Goal: Feedback & Contribution: Submit feedback/report problem

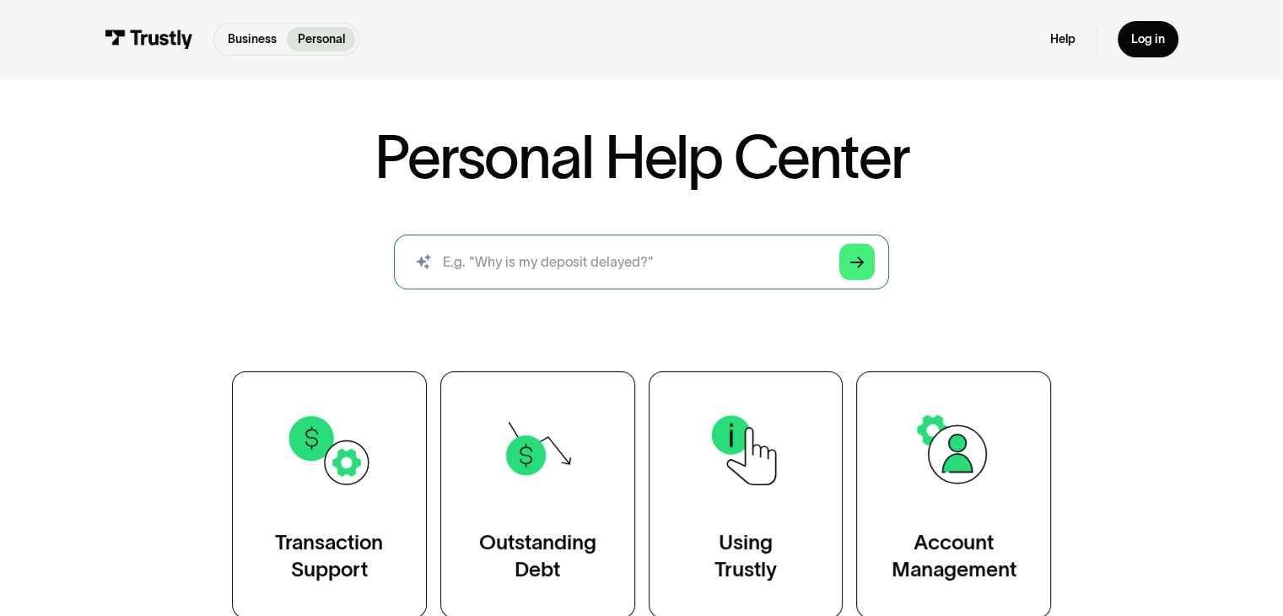
scroll to position [49, 0]
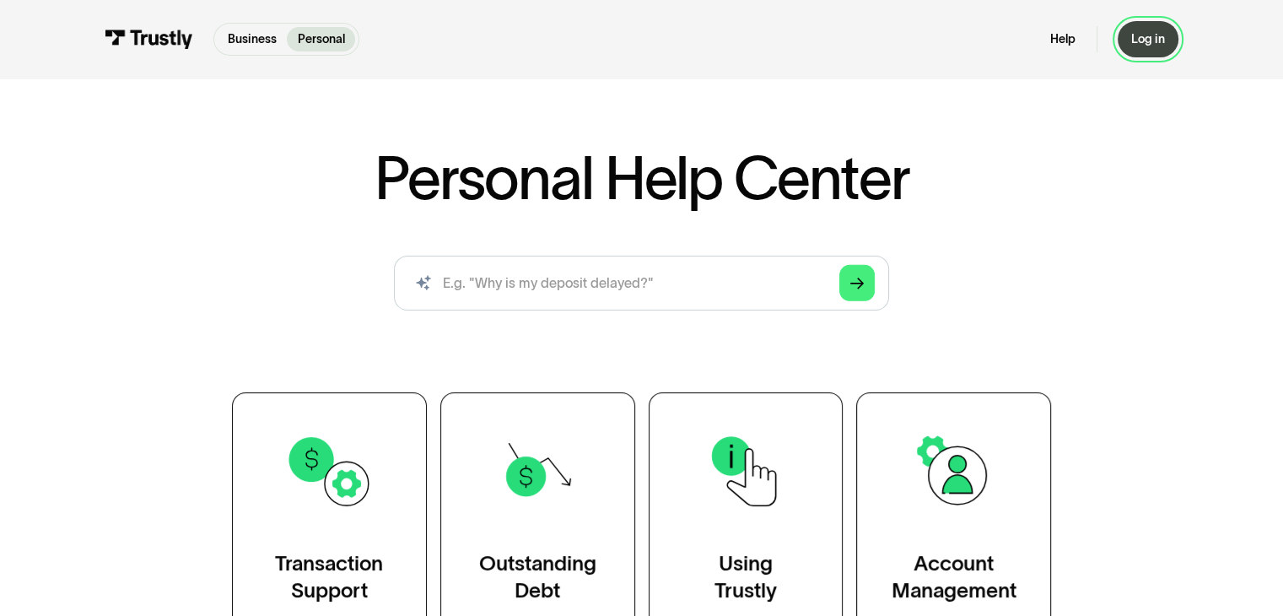
click at [1151, 45] on div "Log in" at bounding box center [1148, 38] width 34 height 15
click at [725, 305] on input "search" at bounding box center [641, 283] width 494 height 55
click at [700, 290] on input "search" at bounding box center [641, 283] width 494 height 55
type input "my deposits got flagged for security"
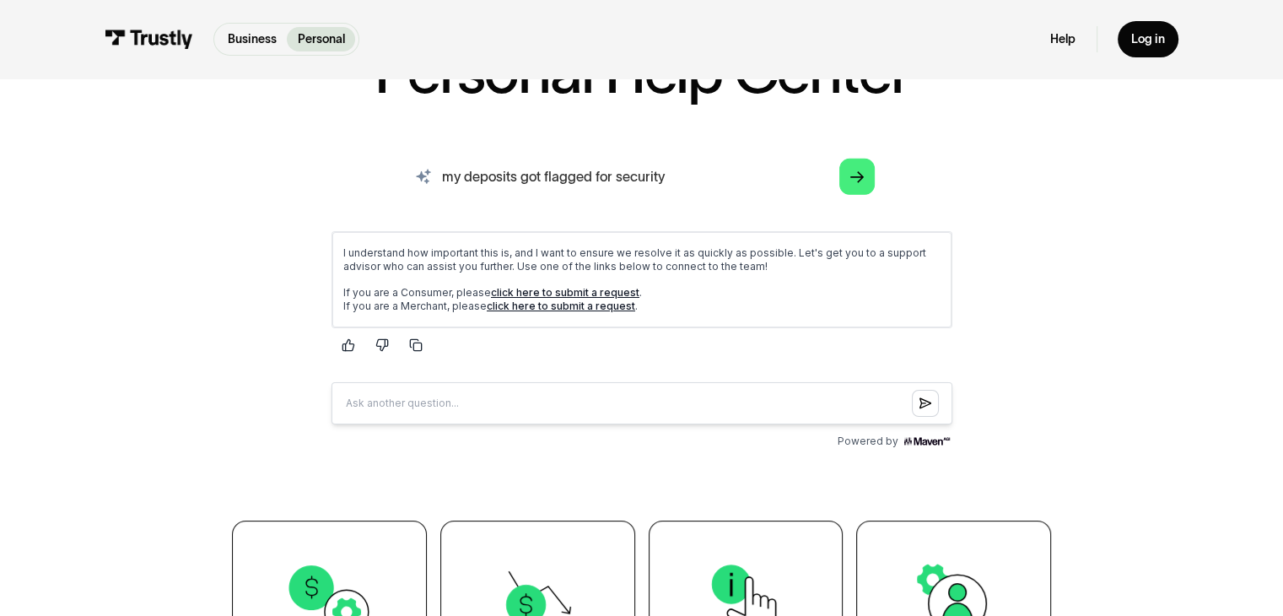
scroll to position [155, 0]
click at [555, 288] on link "click here to submit a request" at bounding box center [564, 291] width 148 height 13
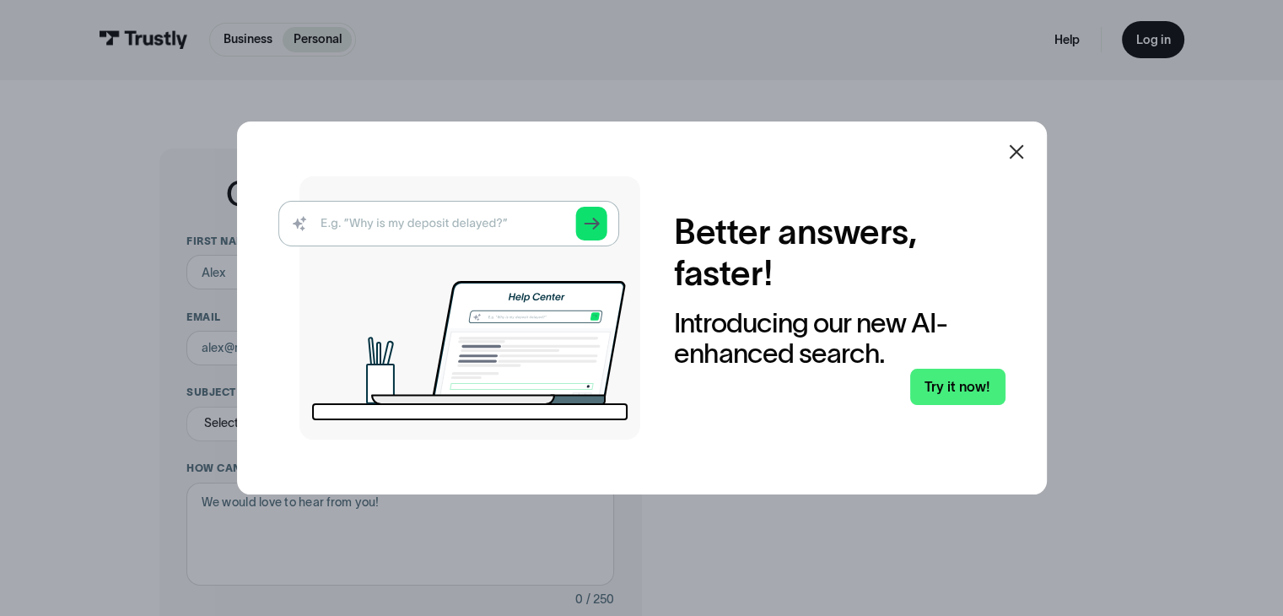
click at [1027, 153] on icon at bounding box center [1016, 152] width 20 height 20
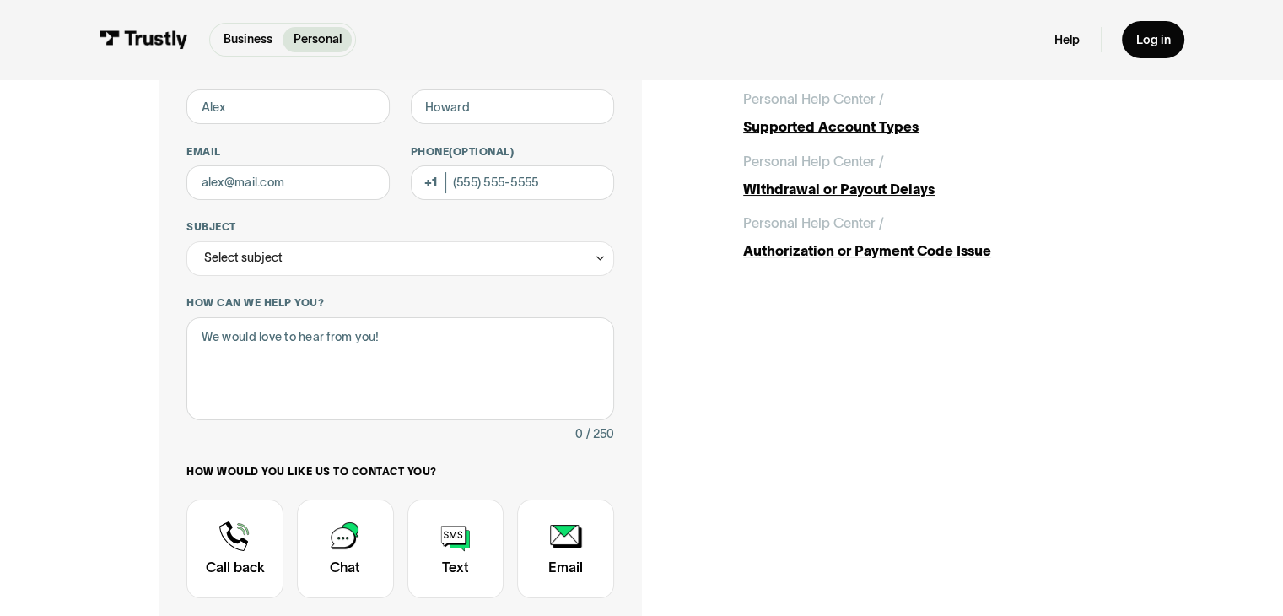
scroll to position [209, 0]
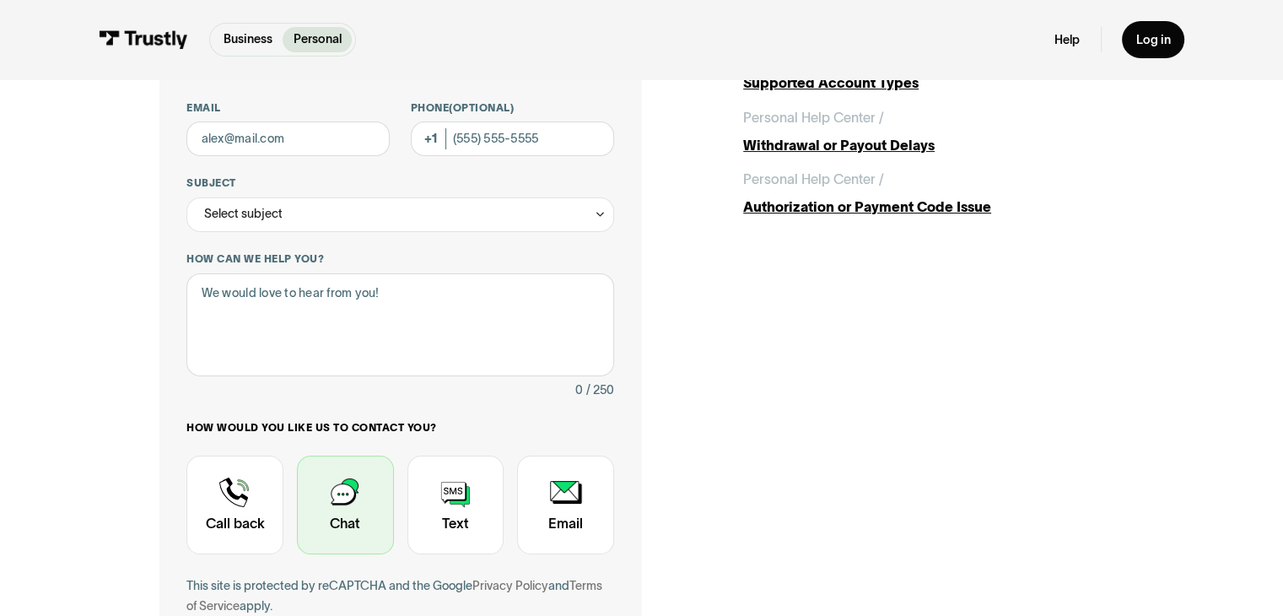
click at [364, 508] on div "Contact Trustly Support" at bounding box center [345, 505] width 97 height 100
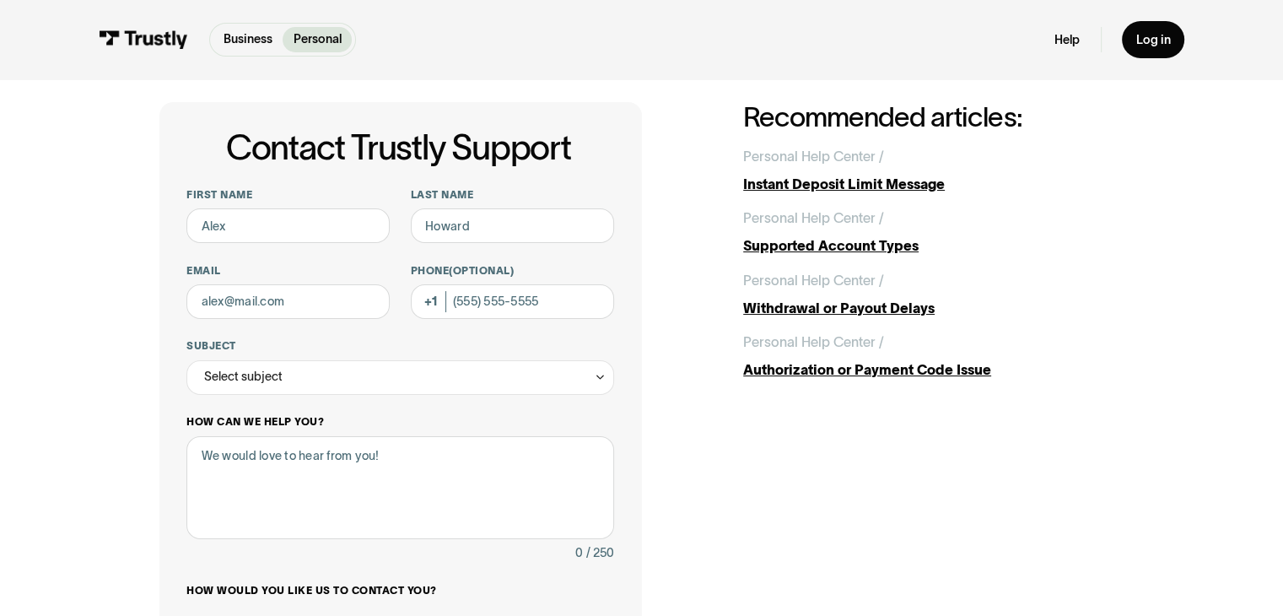
scroll to position [40, 0]
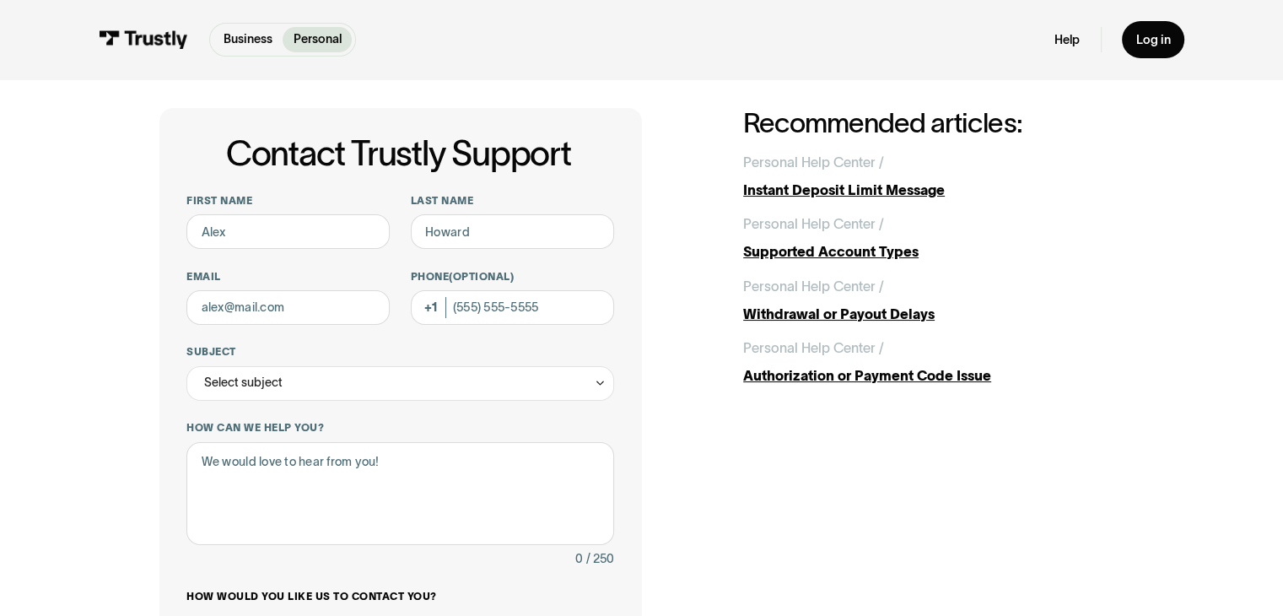
click at [313, 250] on div "First name Last name Email Phone (Optional) Subject Select subject Trustly Repo…" at bounding box center [399, 500] width 427 height 612
click at [303, 240] on input "First name" at bounding box center [287, 231] width 203 height 35
type input "[PERSON_NAME]"
click at [452, 237] on input "Last name" at bounding box center [512, 231] width 203 height 35
type input "[PERSON_NAME]"
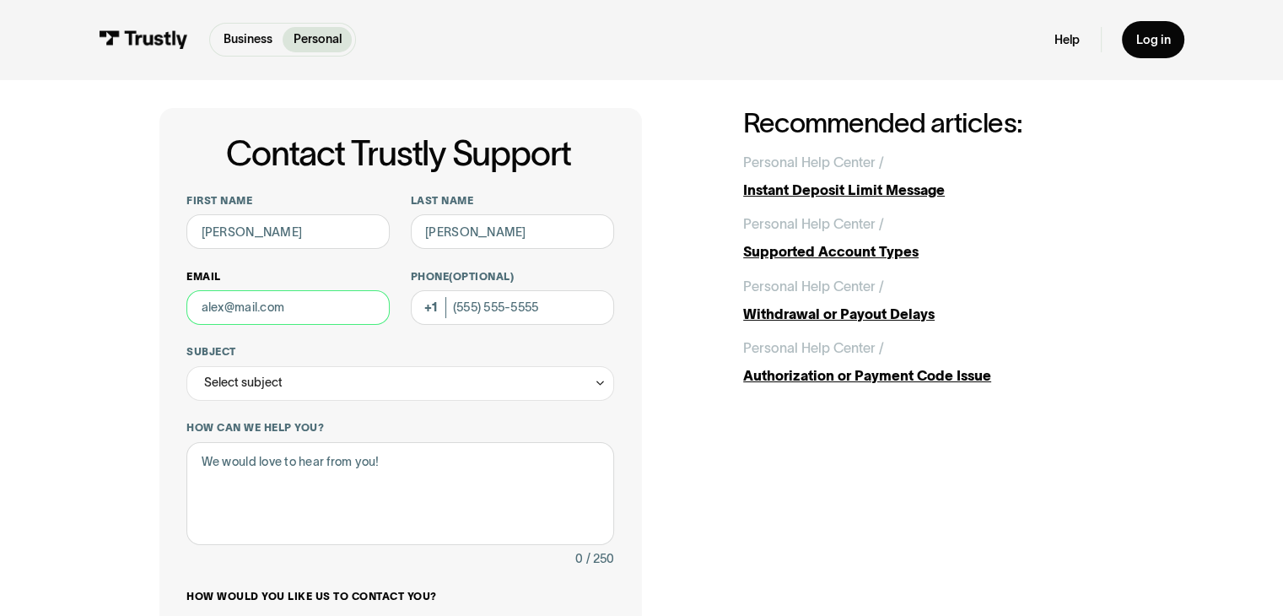
click at [324, 303] on input "Email" at bounding box center [287, 307] width 203 height 35
type input "[EMAIL_ADDRESS][DOMAIN_NAME]"
type input "[PHONE_NUMBER]"
drag, startPoint x: 560, startPoint y: 310, endPoint x: 541, endPoint y: 325, distance: 24.6
click at [541, 325] on div "First name [PERSON_NAME] Last name [PERSON_NAME] Email [EMAIL_ADDRESS][DOMAIN_N…" at bounding box center [399, 500] width 427 height 612
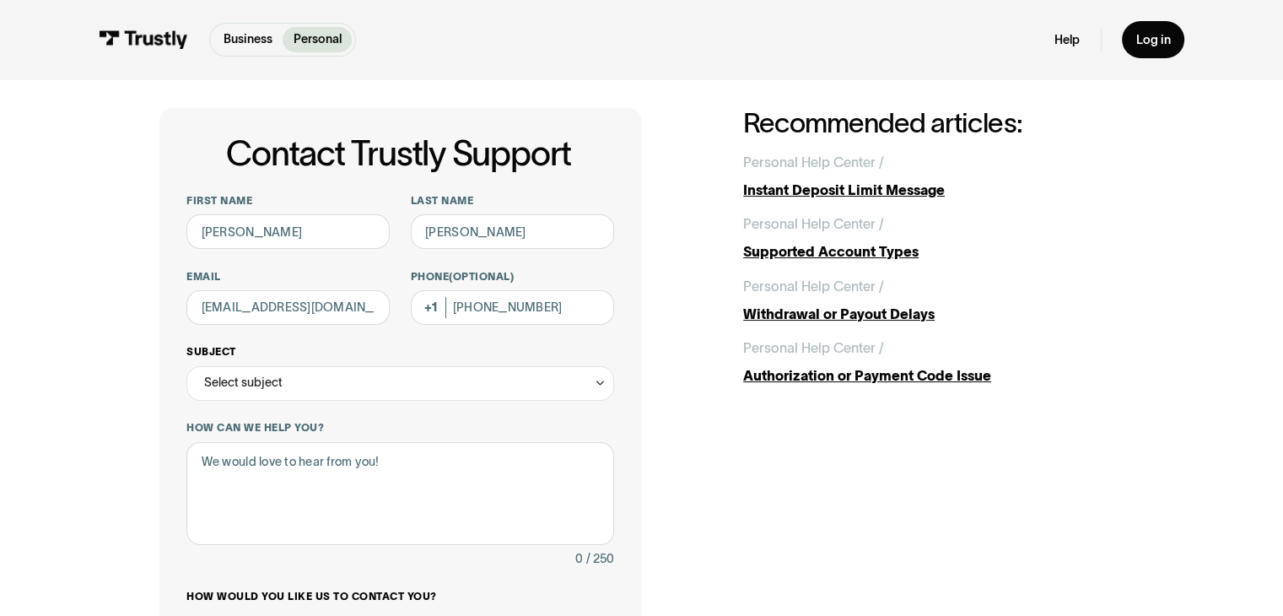
click at [361, 364] on div "Subject Select subject Trustly Report Bank connections General Outstanding debt…" at bounding box center [399, 372] width 427 height 55
click at [369, 381] on div "Select subject" at bounding box center [399, 383] width 427 height 35
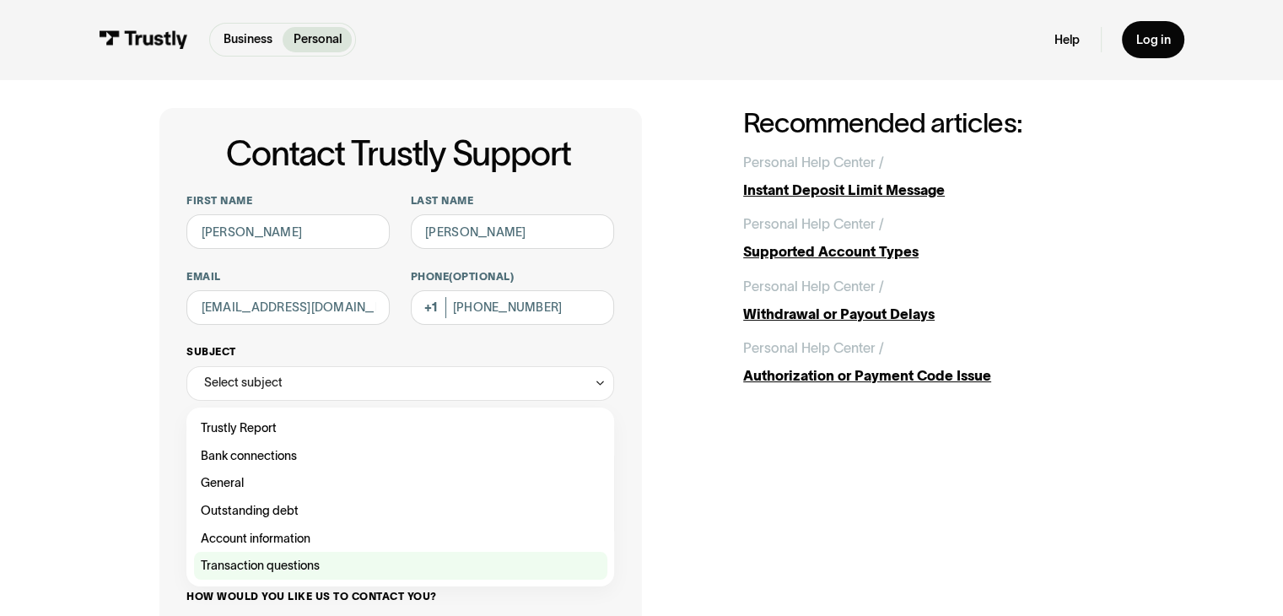
click at [348, 559] on div "Contact Trustly Support" at bounding box center [400, 566] width 413 height 28
type input "**********"
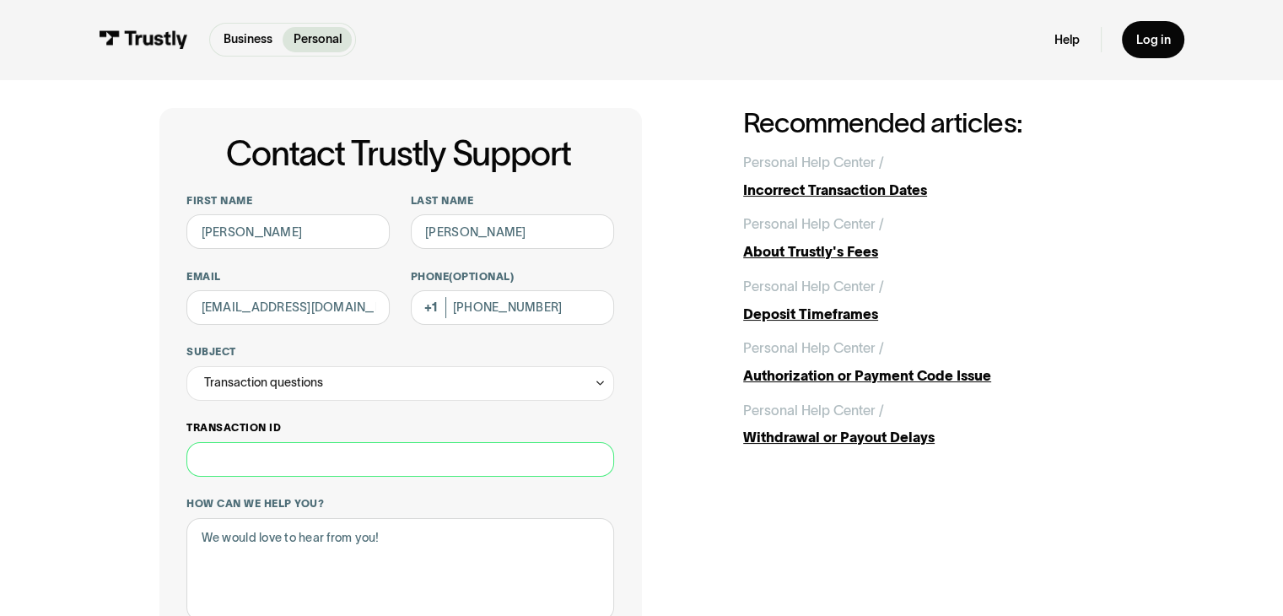
click at [356, 468] on input "Transaction ID" at bounding box center [399, 459] width 427 height 35
paste input "**********"
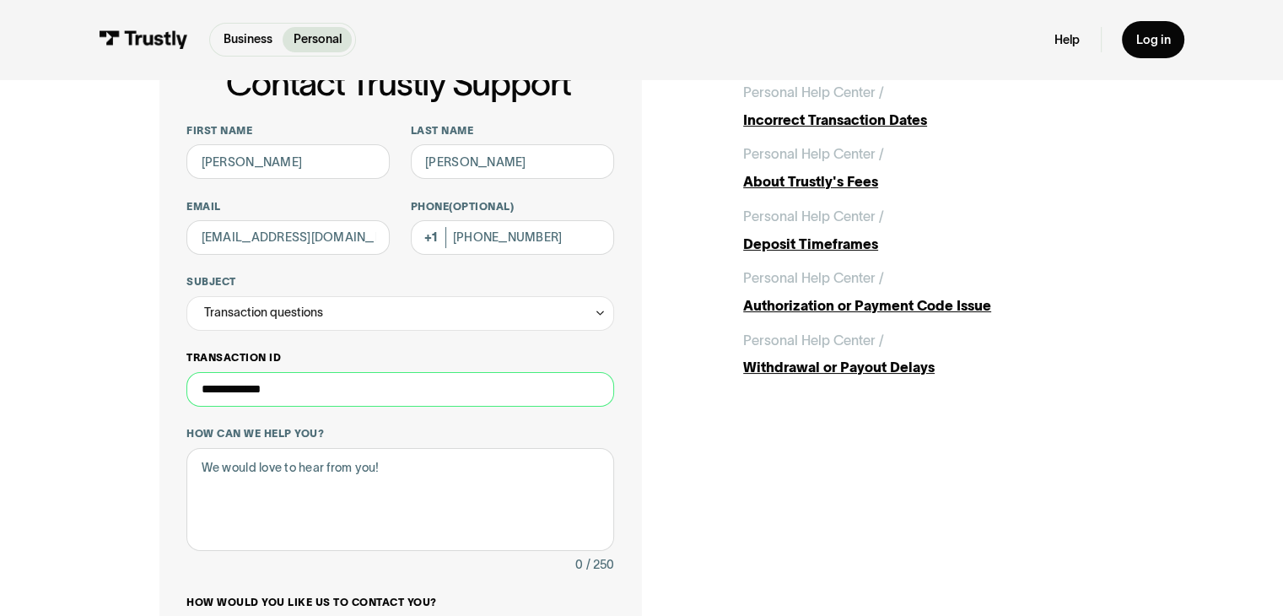
scroll to position [111, 0]
type input "**********"
click at [353, 466] on textarea "How can we help you?" at bounding box center [399, 499] width 427 height 104
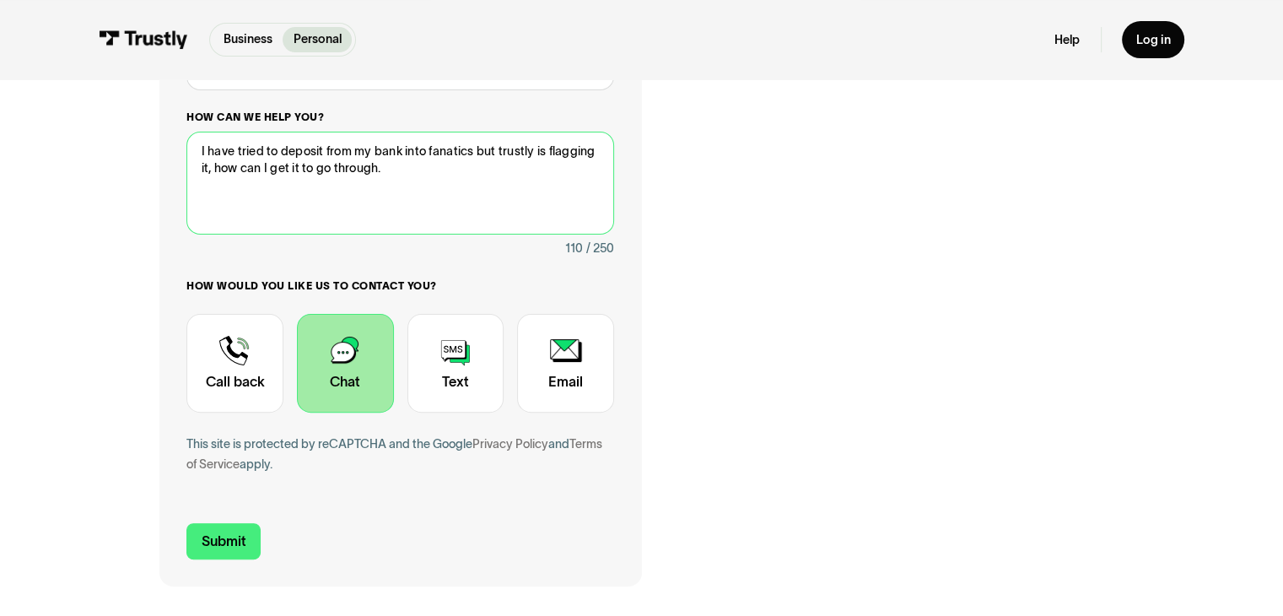
scroll to position [425, 0]
type textarea "I have tried to deposit from my bank into fanatics but trustly is flagging it, …"
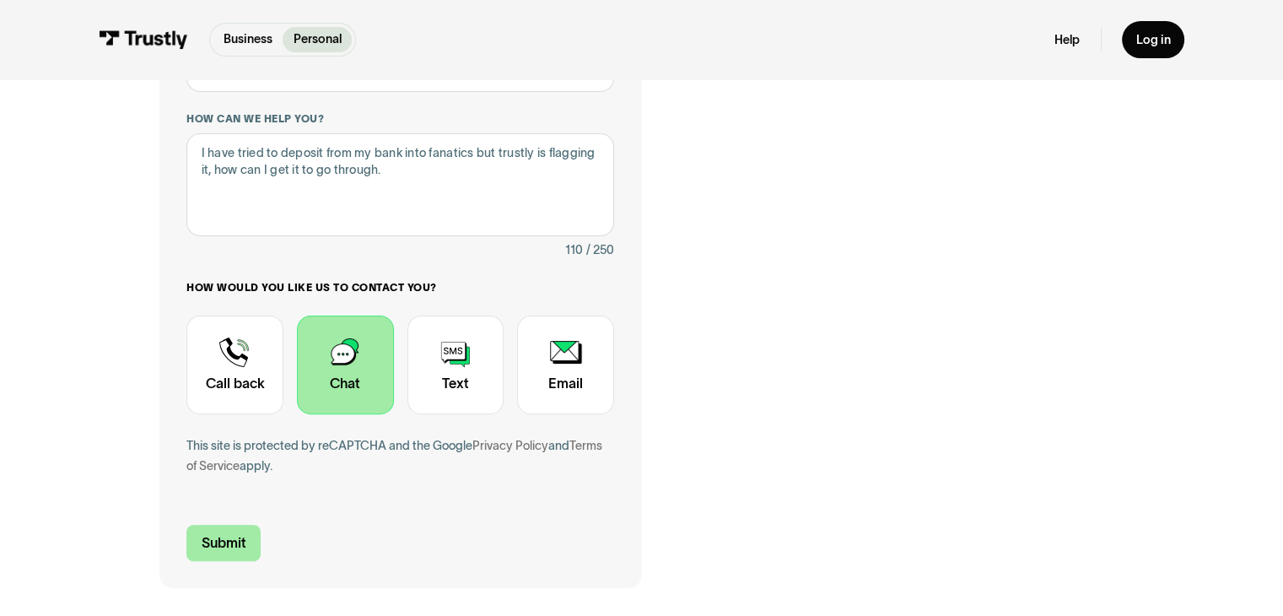
click at [240, 531] on input "Submit" at bounding box center [223, 543] width 74 height 36
type input "[PHONE_NUMBER]"
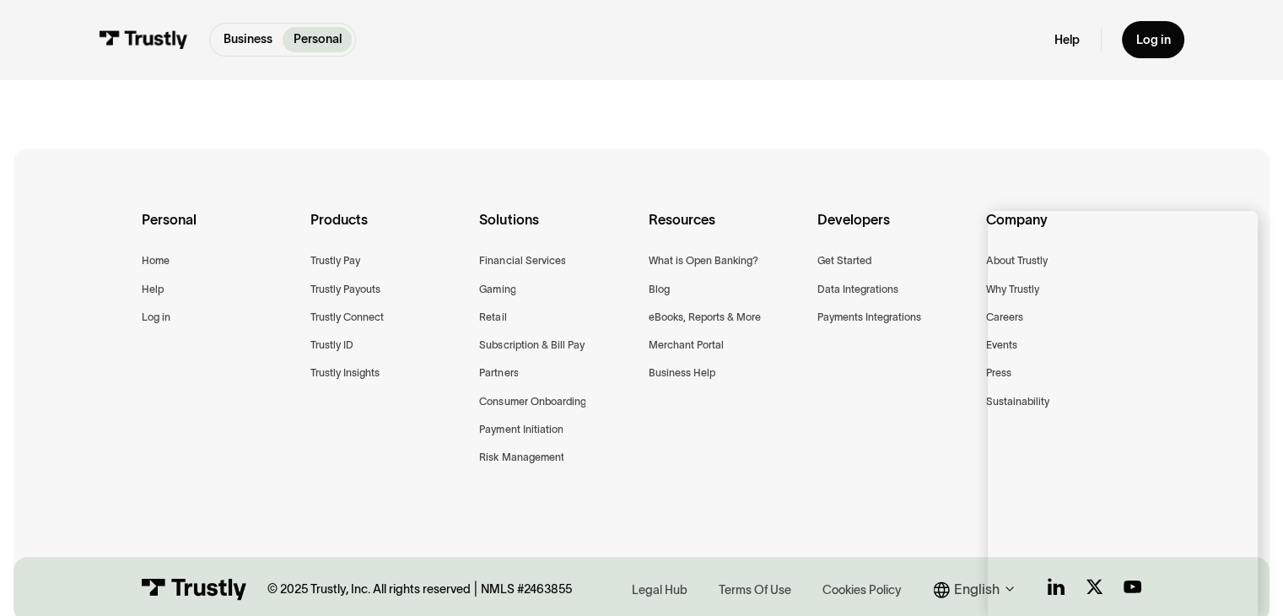
scroll to position [350, 0]
